Goal: Task Accomplishment & Management: Complete application form

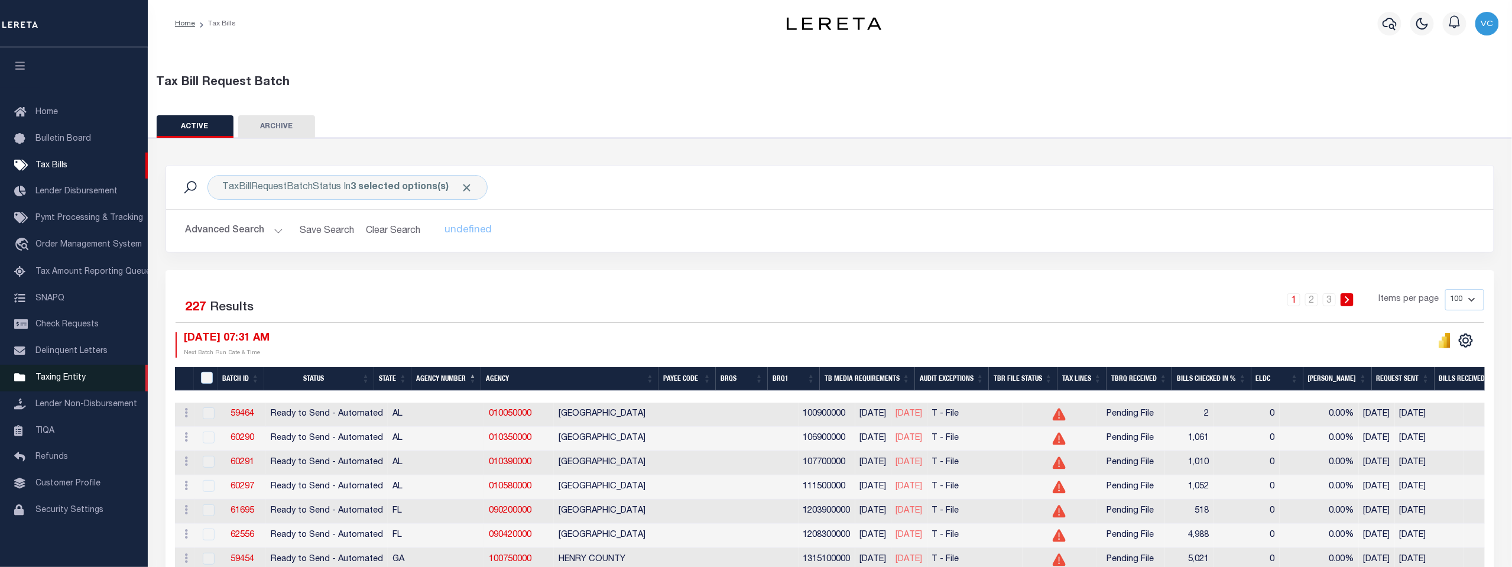
click at [54, 387] on link "Taxing Entity" at bounding box center [74, 378] width 148 height 27
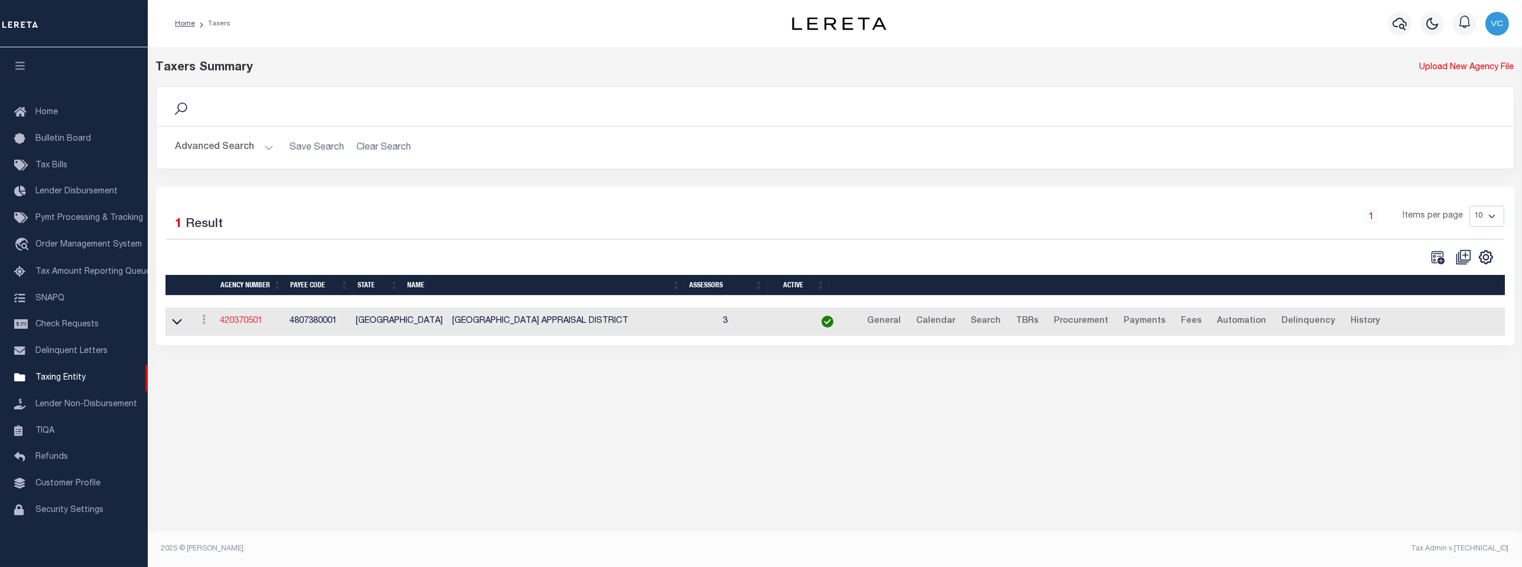
click at [238, 325] on link "420370501" at bounding box center [241, 321] width 43 height 8
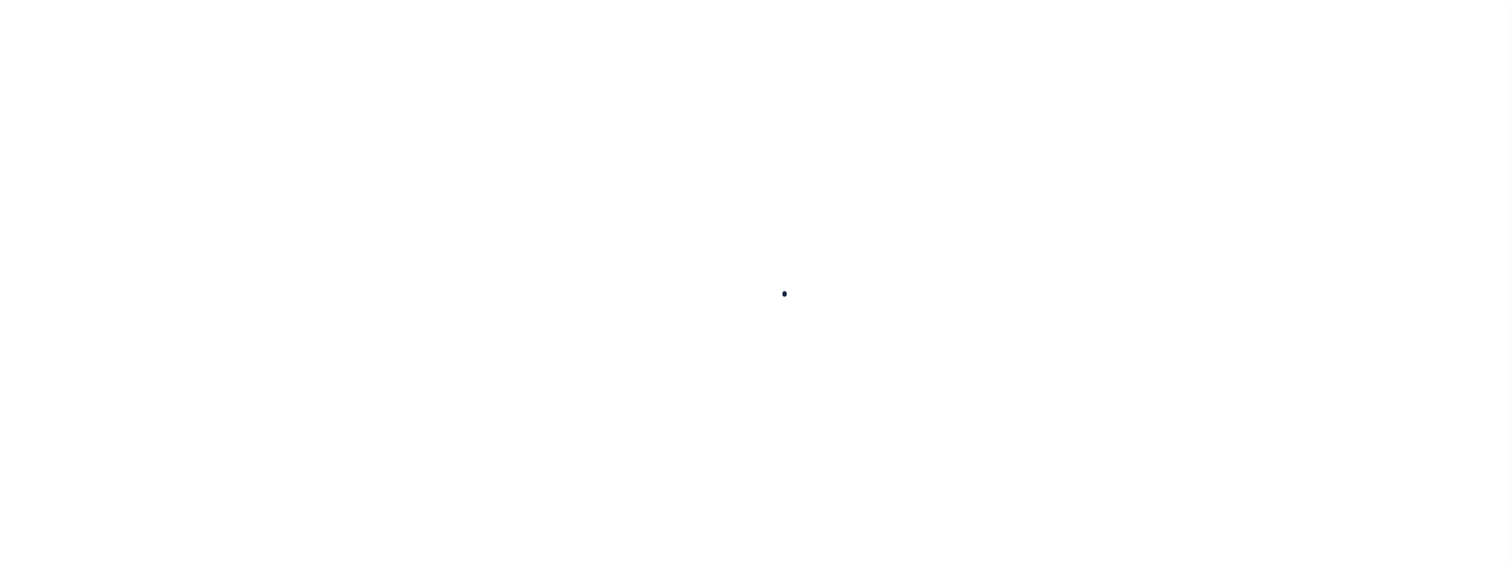
select select
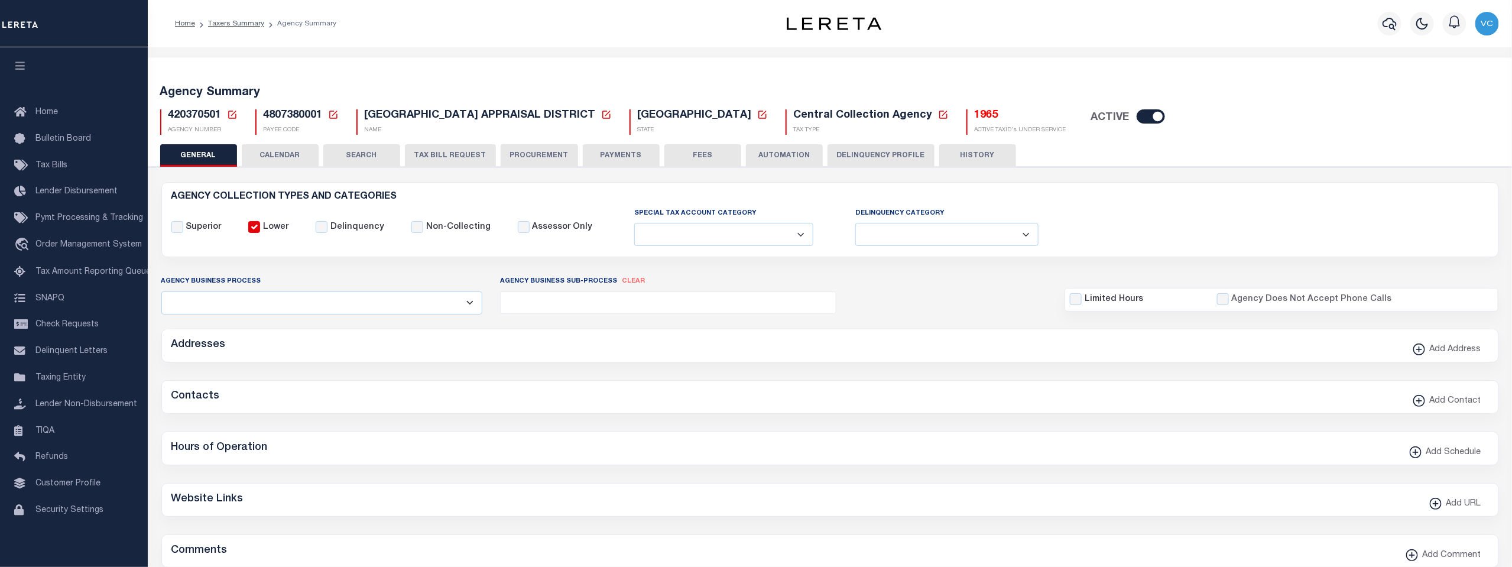
checkbox input "false"
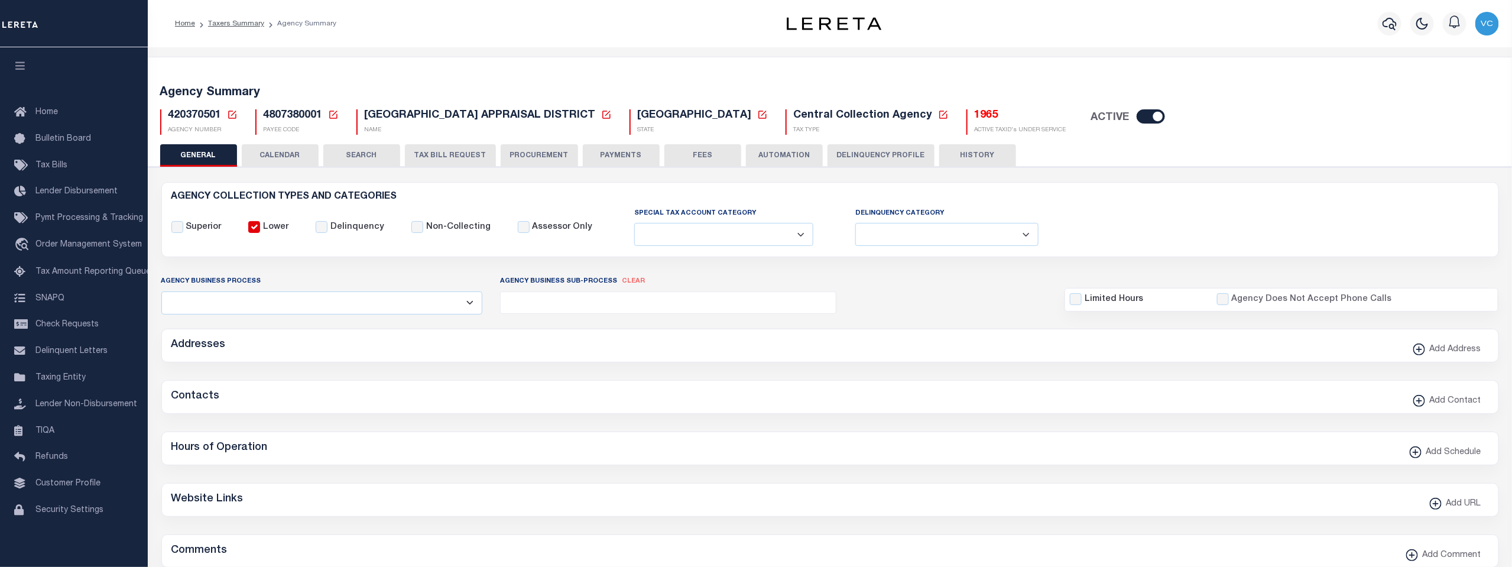
type input "4807380001"
click at [229, 116] on icon at bounding box center [232, 114] width 11 height 11
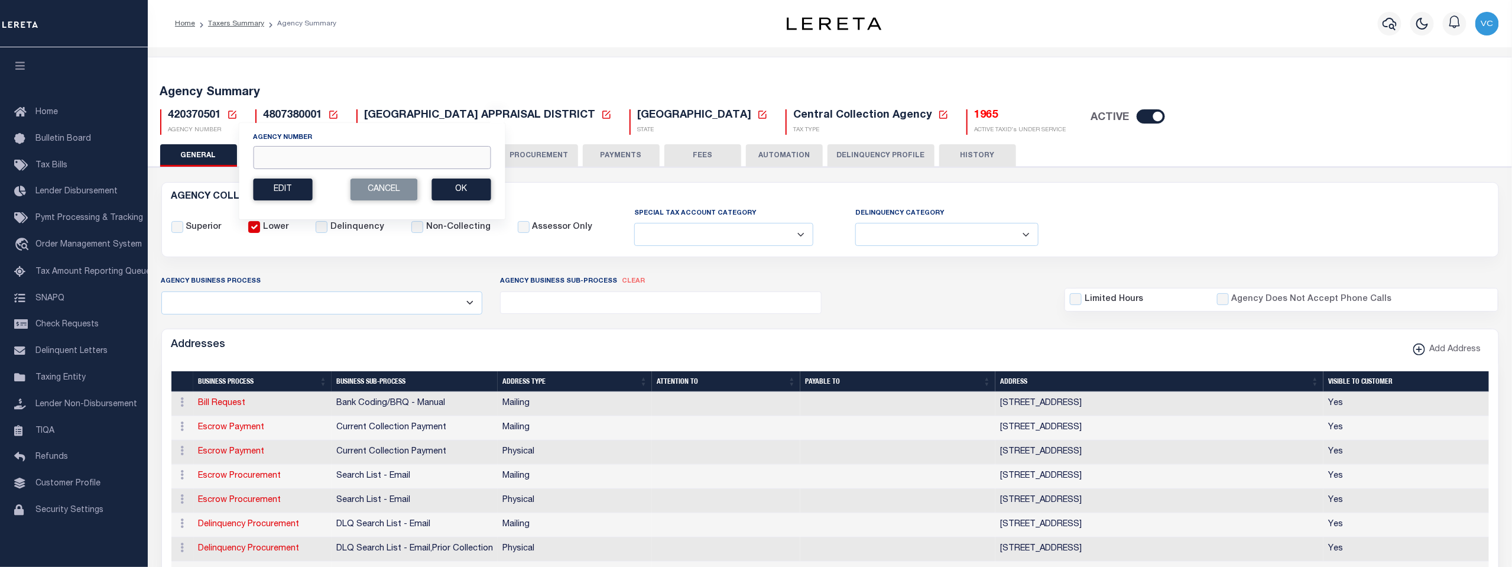
click at [310, 152] on input "Agency Number" at bounding box center [372, 157] width 238 height 23
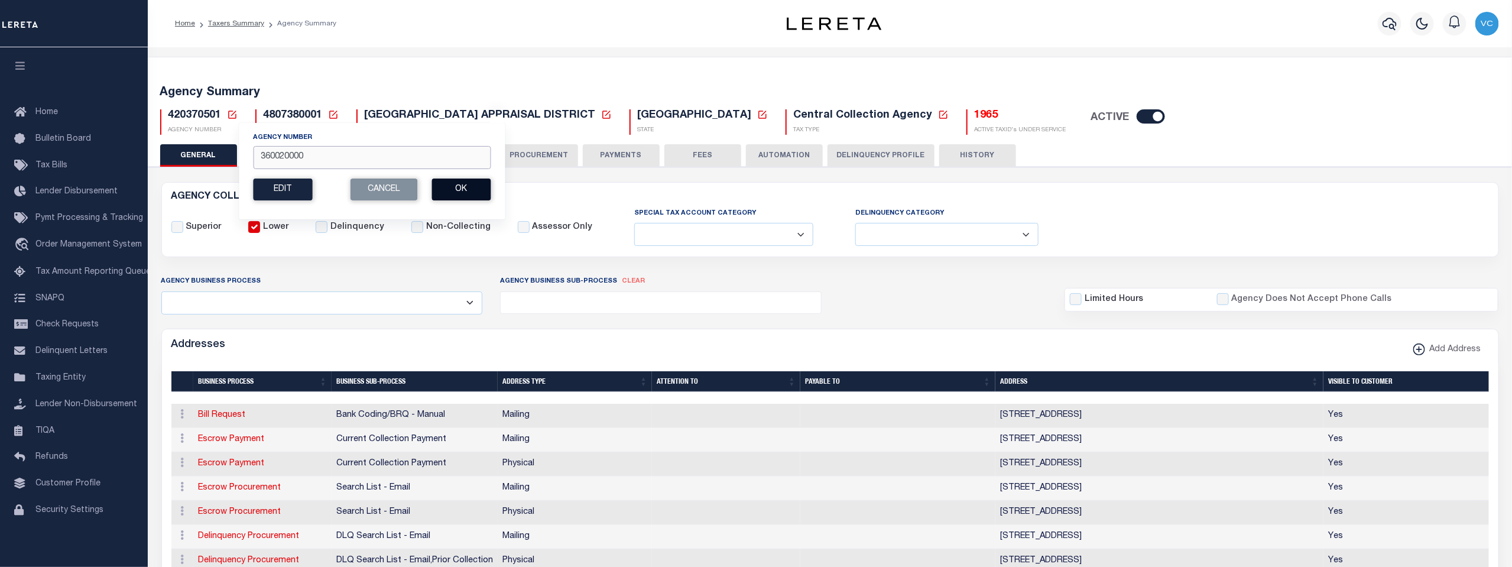
type input "360020000"
click at [459, 187] on button "Ok" at bounding box center [461, 190] width 59 height 22
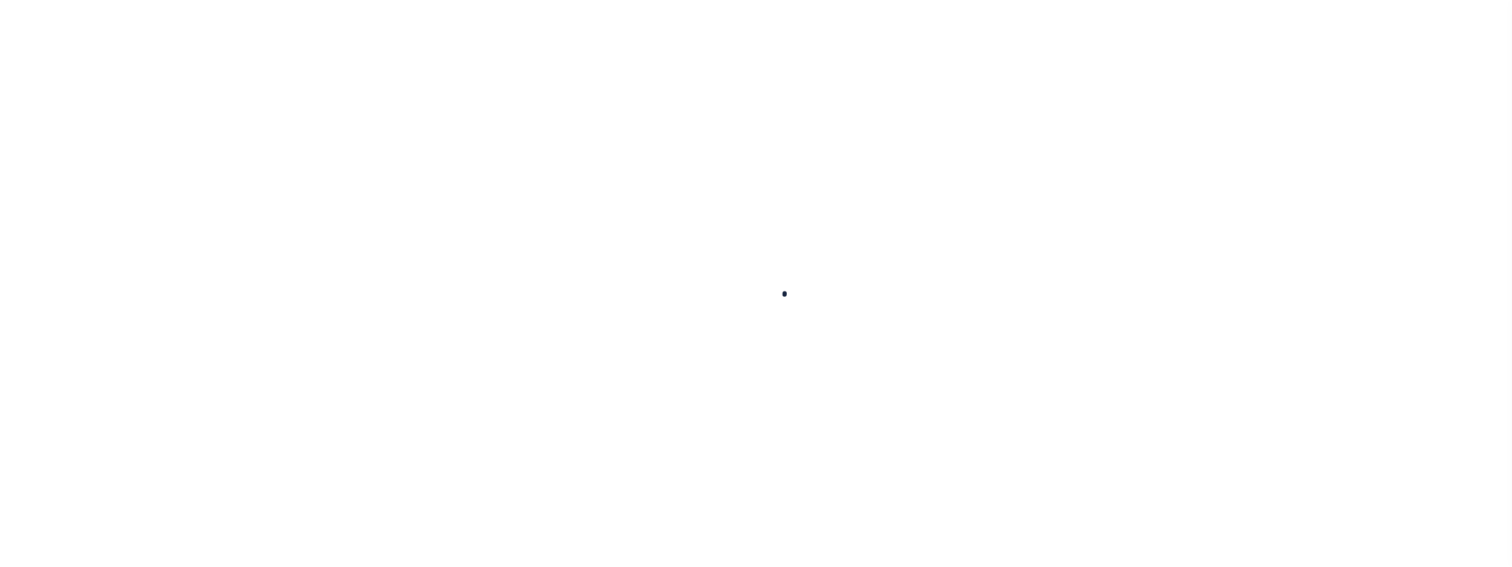
select select
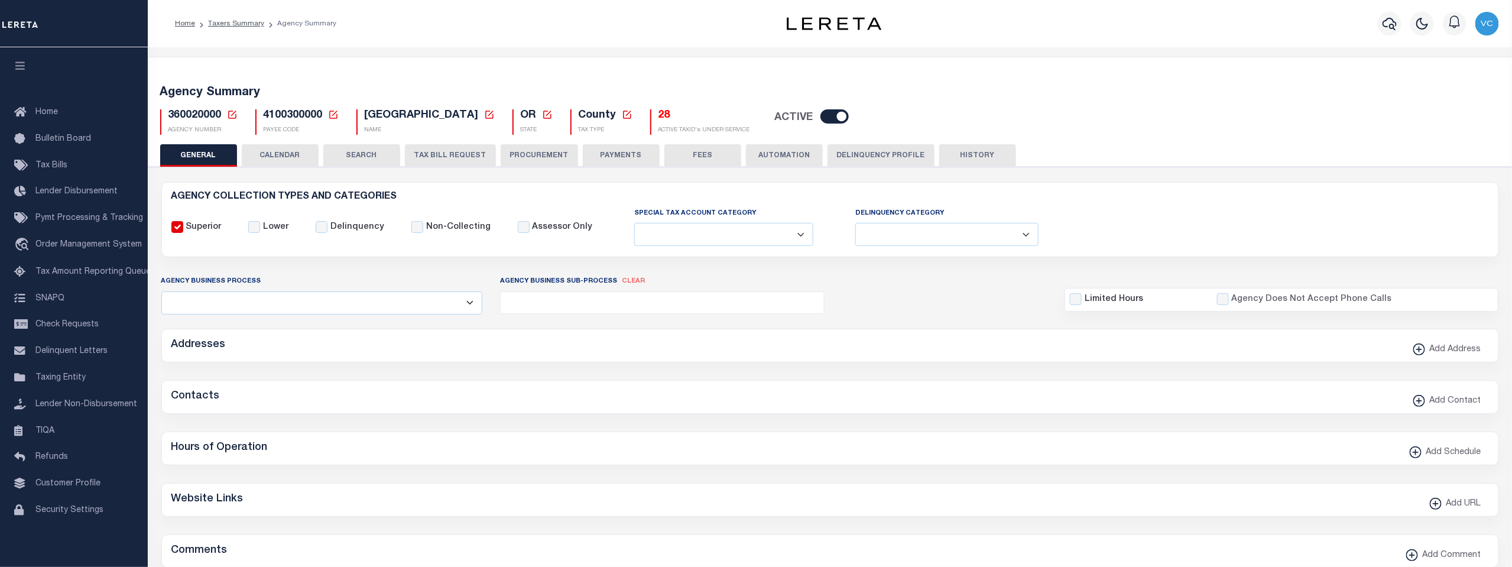
checkbox input "false"
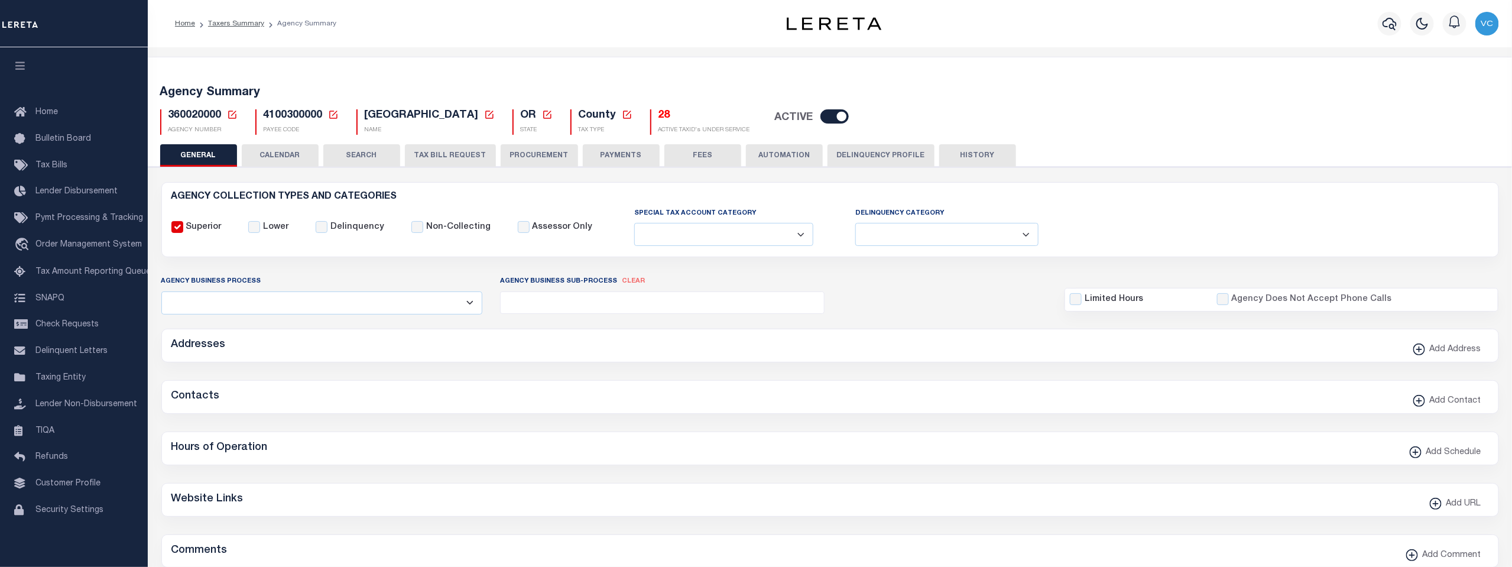
type input "4100300000"
